Goal: Check status

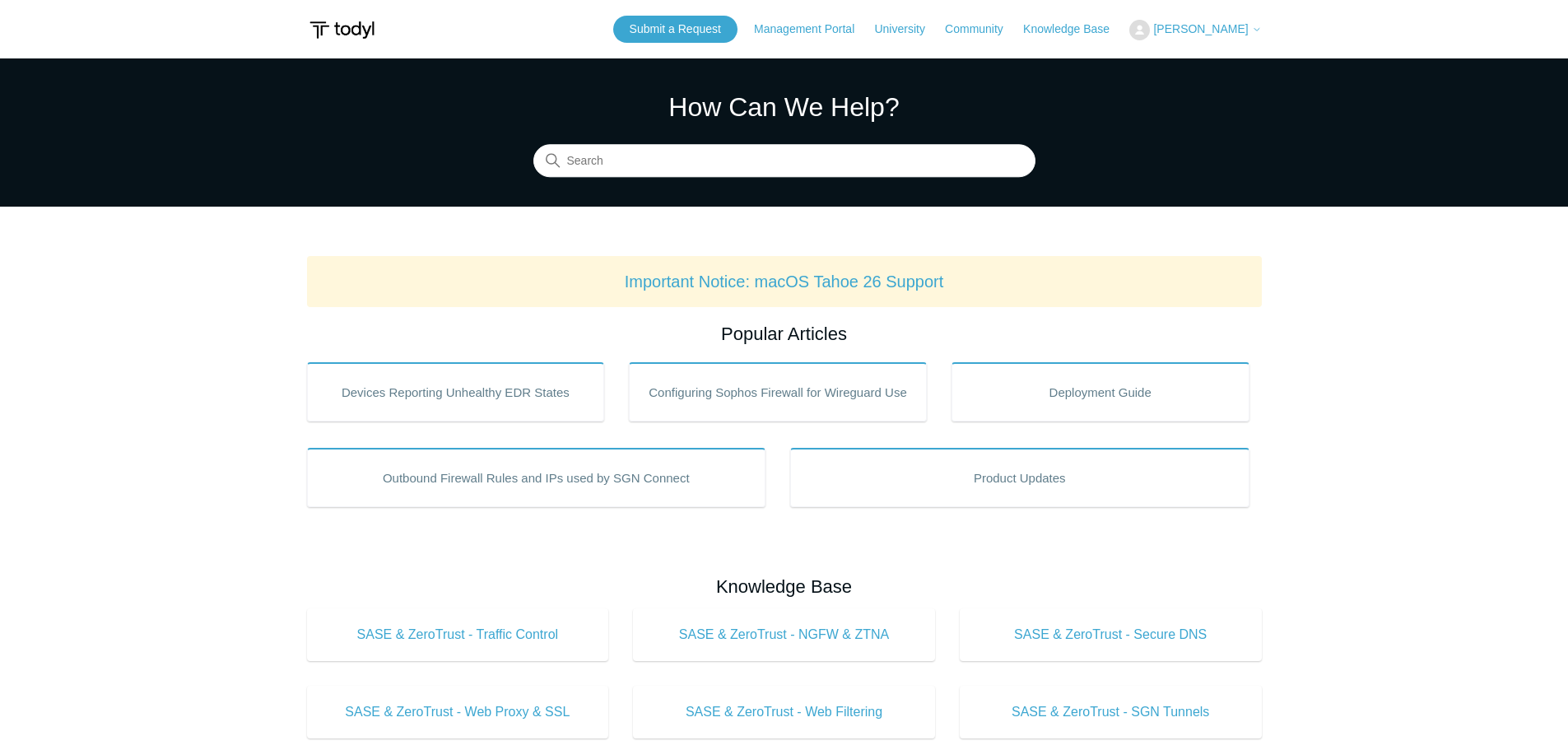
click at [1190, 30] on span "[PERSON_NAME]" at bounding box center [1200, 28] width 94 height 13
click at [674, 155] on input "Search" at bounding box center [784, 161] width 502 height 33
type input "status"
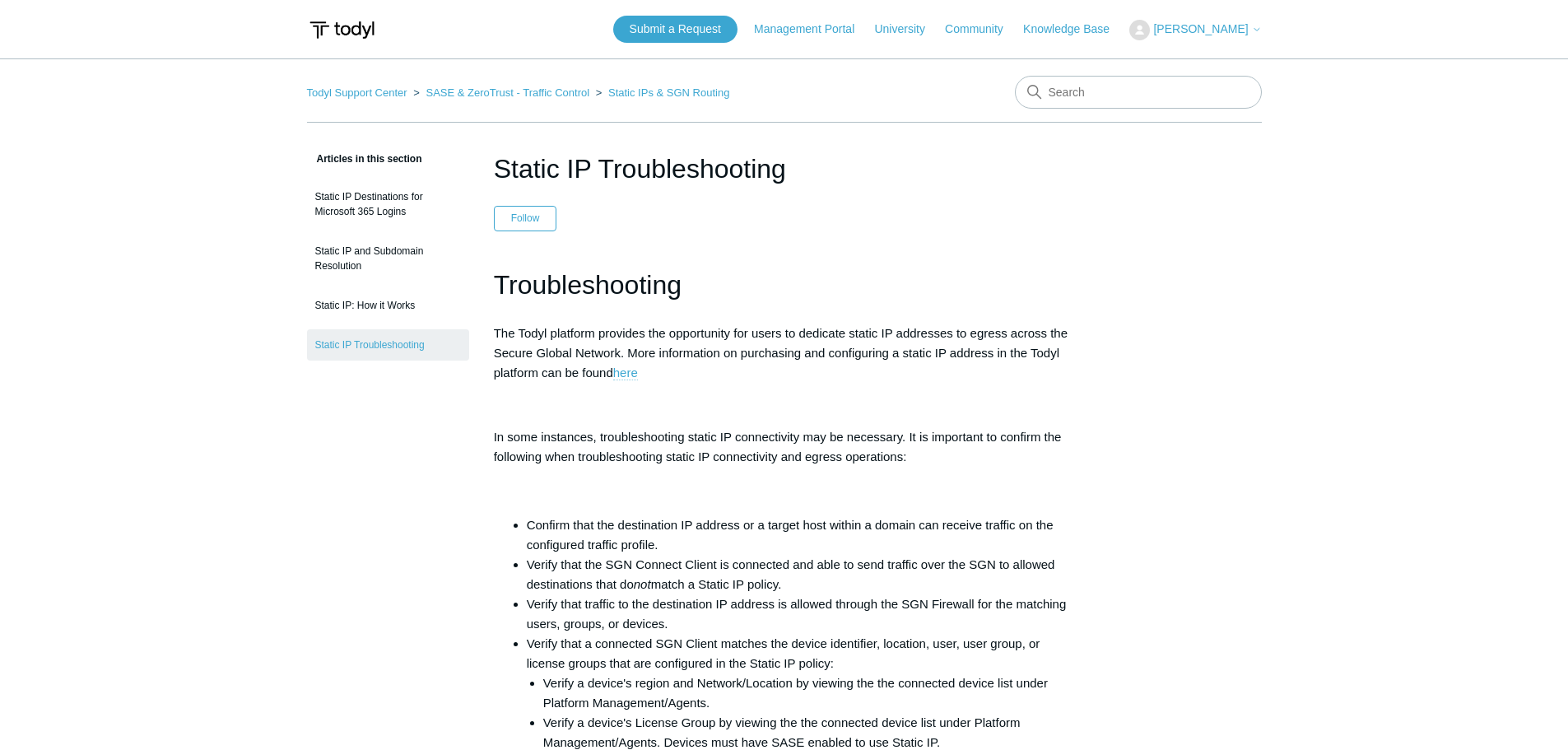
click at [631, 371] on link "here" at bounding box center [625, 373] width 25 height 15
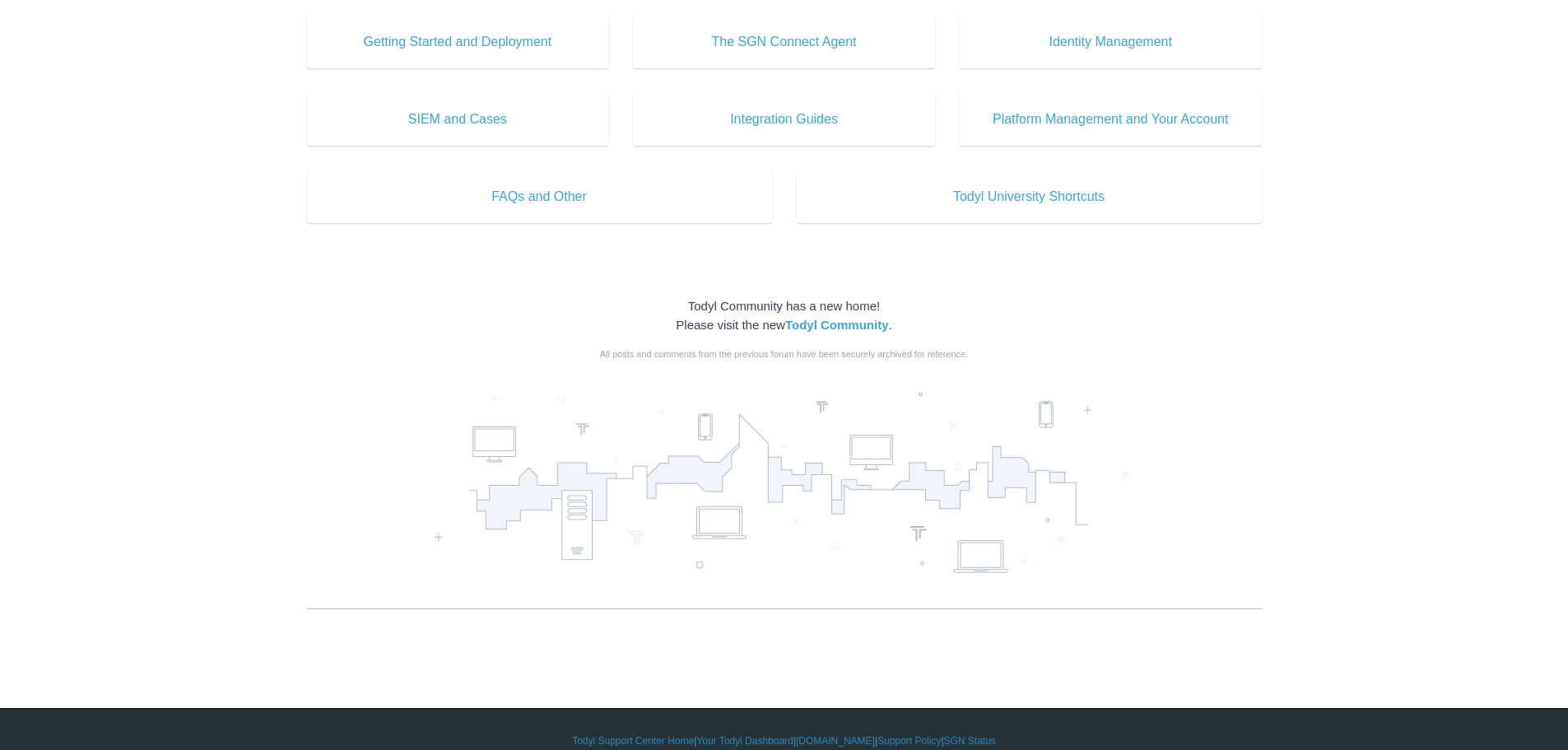
scroll to position [848, 0]
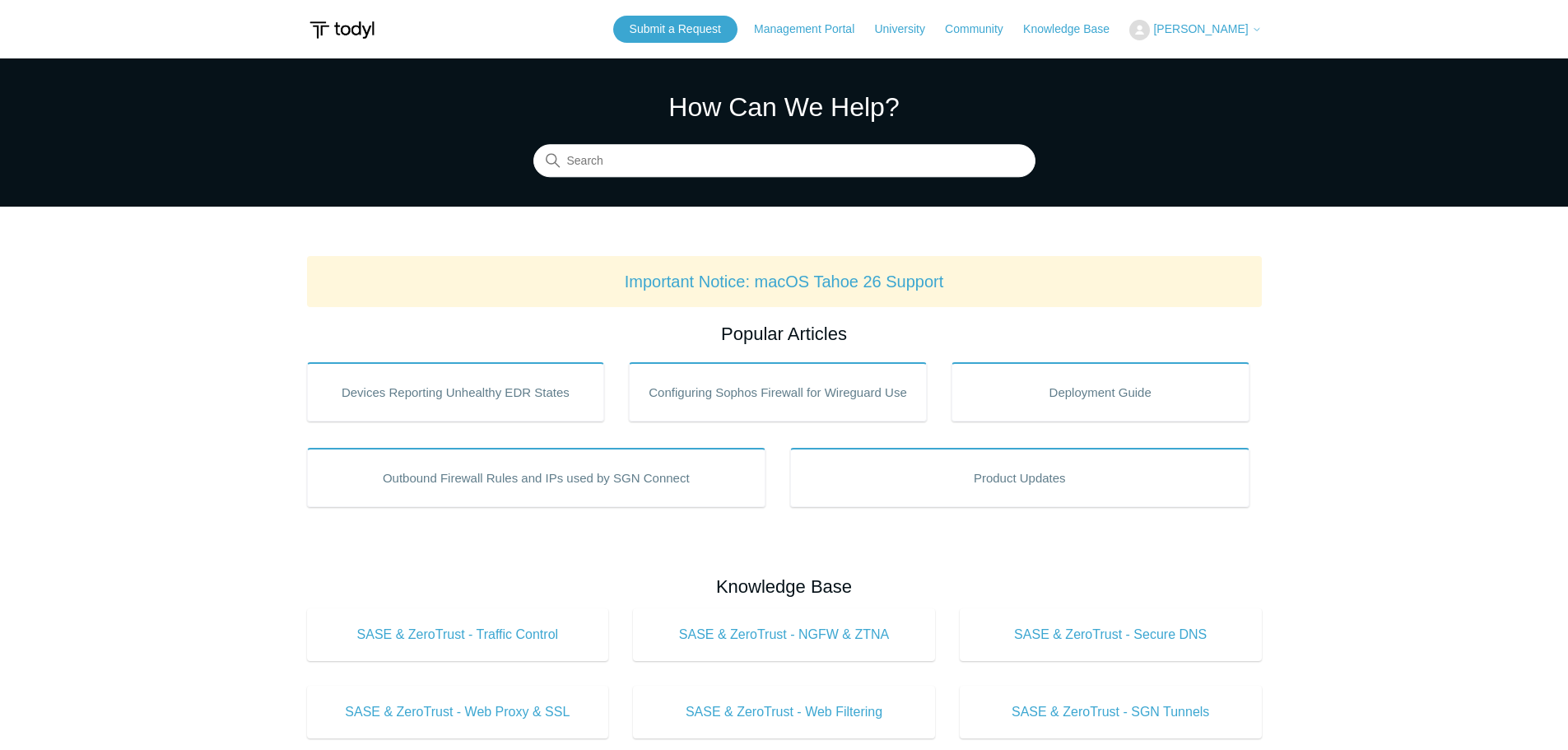
click at [1207, 29] on span "[PERSON_NAME]" at bounding box center [1200, 28] width 94 height 13
click at [1234, 71] on link "My Support Requests" at bounding box center [1210, 64] width 160 height 28
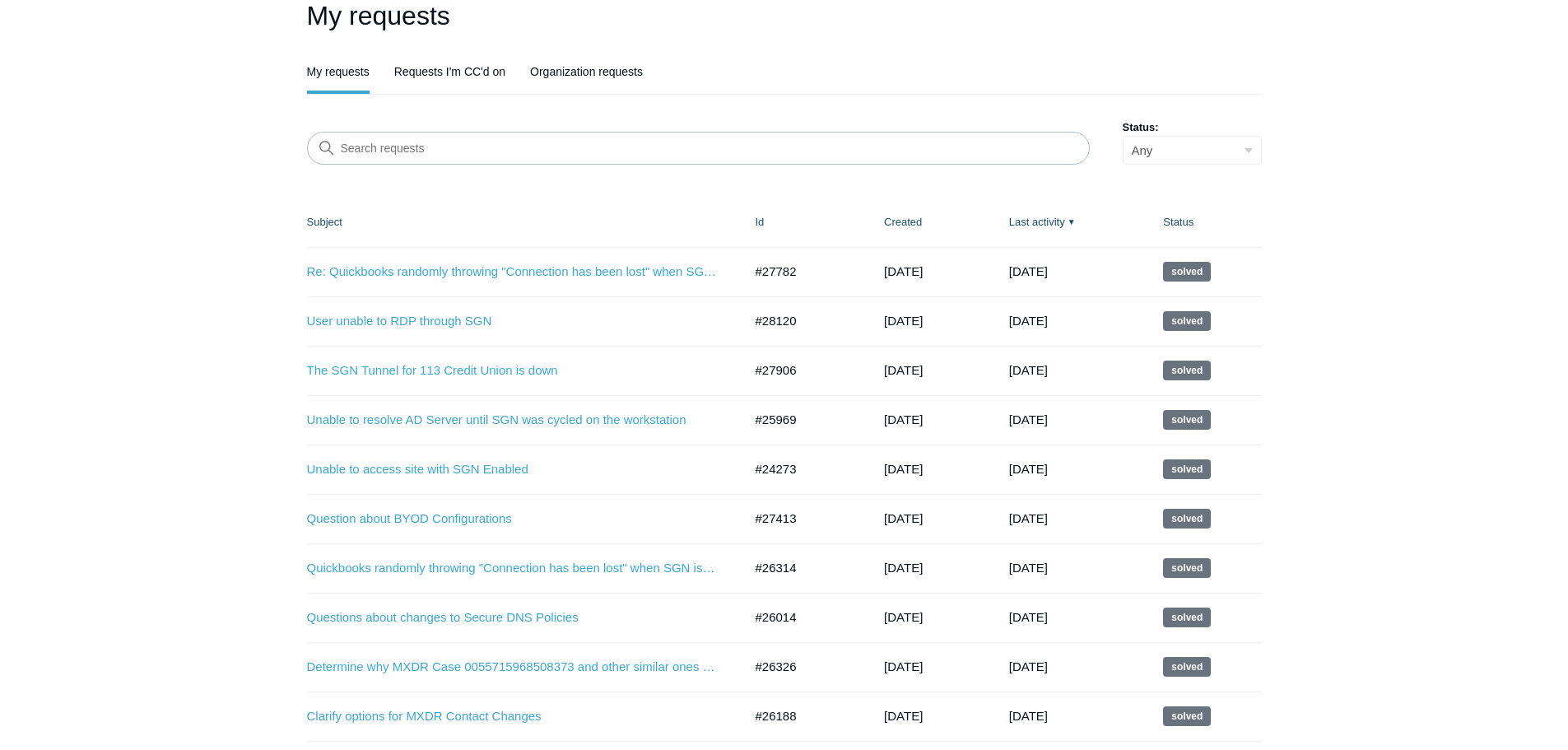
scroll to position [83, 0]
